Goal: Information Seeking & Learning: Learn about a topic

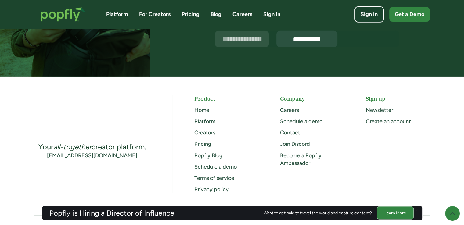
scroll to position [1585, 0]
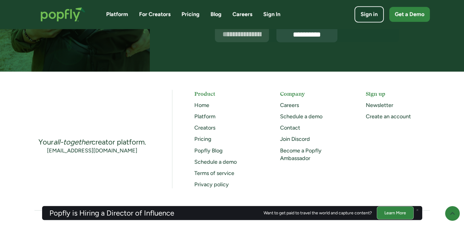
click at [291, 107] on link "Careers" at bounding box center [289, 105] width 19 height 7
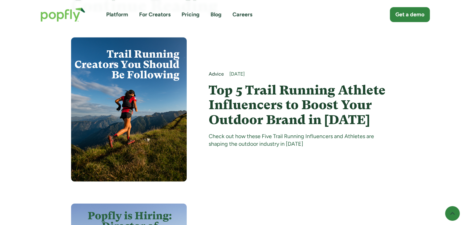
scroll to position [3293, 0]
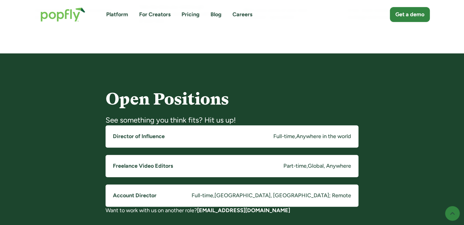
scroll to position [427, 0]
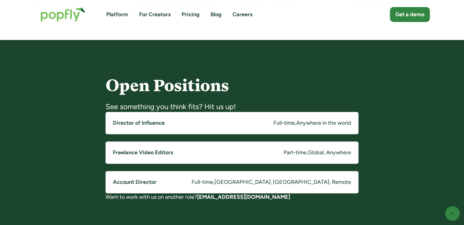
click at [135, 182] on h5 "Account Director" at bounding box center [135, 182] width 44 height 8
click at [145, 123] on h5 "Director of Influence" at bounding box center [139, 123] width 52 height 8
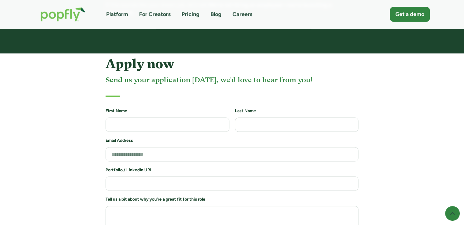
scroll to position [1281, 0]
